Goal: Task Accomplishment & Management: Use online tool/utility

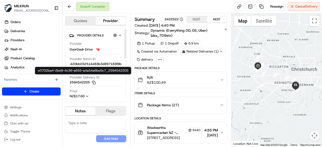
drag, startPoint x: 82, startPoint y: 82, endPoint x: 71, endPoint y: 80, distance: 11.8
click at [71, 80] on button "2594542205 Copy e3702ba4-2be9-4c36-a655-a4a54a6be5c7_2594542205" at bounding box center [83, 82] width 26 height 5
drag, startPoint x: 69, startPoint y: 82, endPoint x: 86, endPoint y: 83, distance: 17.2
click at [90, 83] on div "Provider Details Hidden ( 3 ) Provider DoorDash Drive Provider Batch ID 420bb03…" at bounding box center [95, 73] width 61 height 88
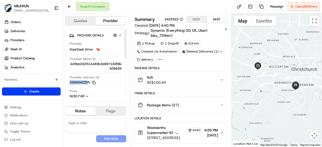
drag, startPoint x: 86, startPoint y: 83, endPoint x: 91, endPoint y: 82, distance: 4.8
click at [91, 82] on button "2594542205 Copy e3702ba4-2be9-4c36-a655-a4a54a6be5c7_2594542205" at bounding box center [83, 82] width 26 height 5
click at [71, 80] on button "2594542205 Copy e3702ba4-2be9-4c36-a655-a4a54a6be5c7_2594542205" at bounding box center [83, 82] width 26 height 5
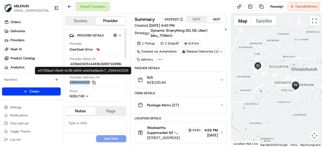
drag, startPoint x: 69, startPoint y: 80, endPoint x: 90, endPoint y: 82, distance: 20.9
click at [90, 82] on div "Provider DoorDash Drive Provider Batch ID 420bb032514483b3d897183f8b509939 Prov…" at bounding box center [95, 76] width 53 height 75
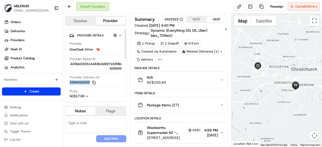
copy button "2594542205"
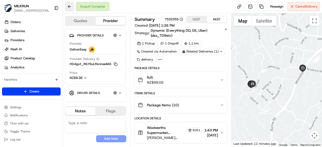
click at [69, 7] on button at bounding box center [69, 6] width 9 height 9
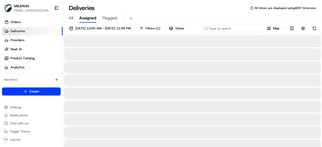
click at [231, 26] on input at bounding box center [232, 28] width 60 height 7
paste input "[PERSON_NAME]"
type input "[PERSON_NAME]"
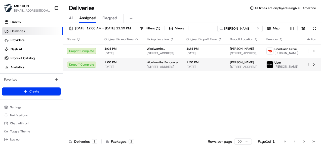
click at [181, 75] on div "Status Original Pickup Time Pickup Location Original Dropoff Time Dropoff Locat…" at bounding box center [192, 85] width 258 height 102
